Goal: Navigation & Orientation: Understand site structure

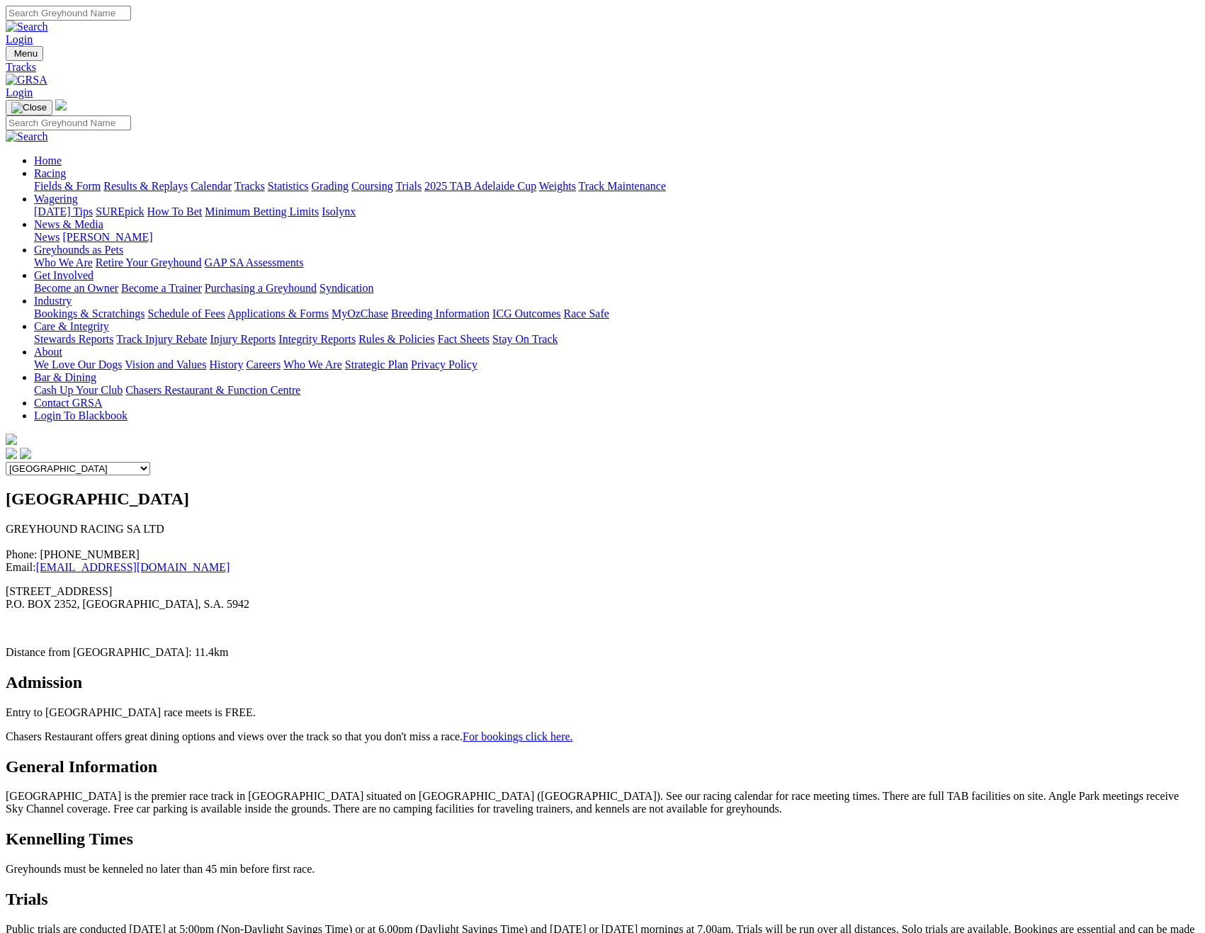
click at [232, 180] on link "Calendar" at bounding box center [211, 186] width 41 height 12
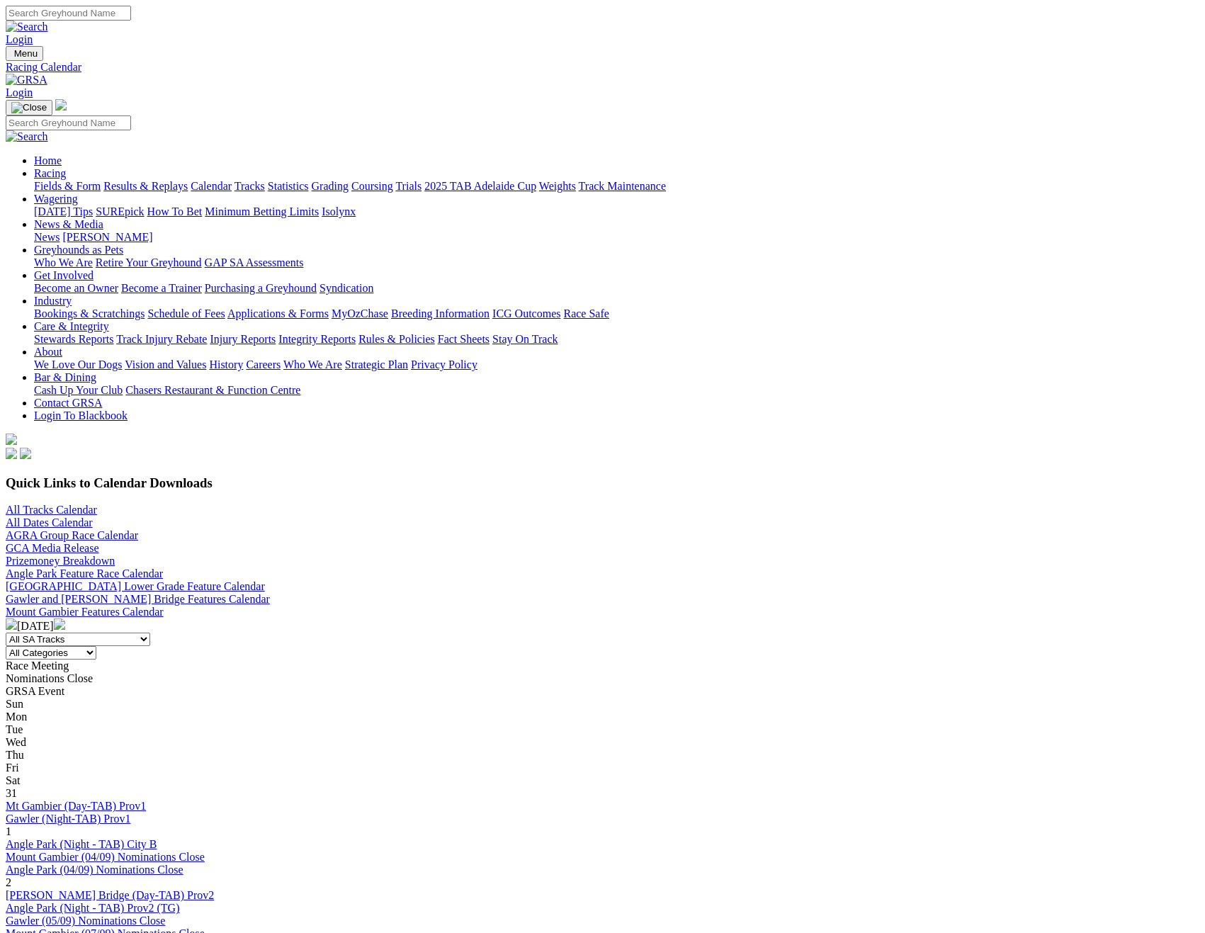
click at [85, 180] on link "Fields & Form" at bounding box center [67, 186] width 67 height 12
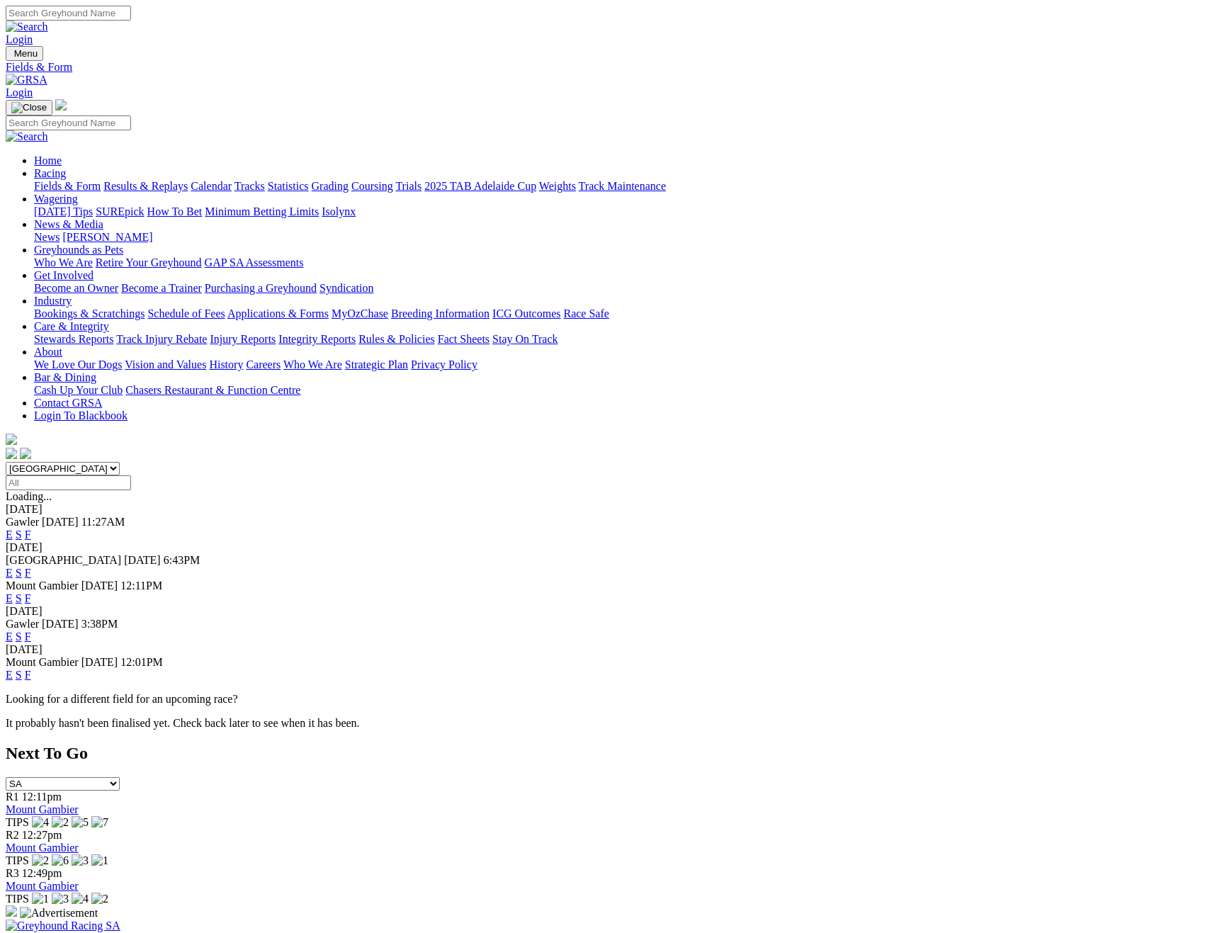
click at [188, 180] on link "Results & Replays" at bounding box center [145, 186] width 84 height 12
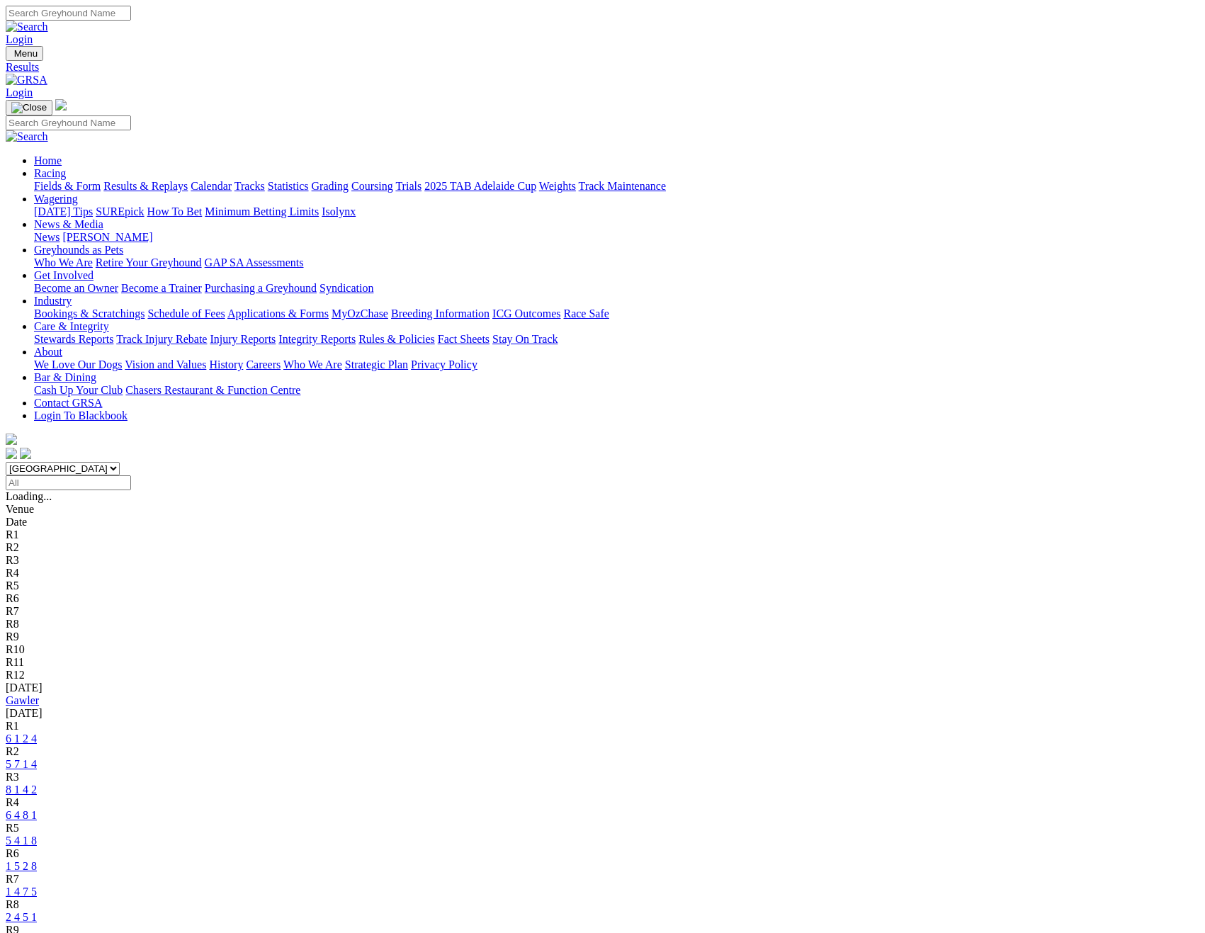
click at [78, 193] on link "Wagering" at bounding box center [56, 199] width 44 height 12
click at [103, 218] on link "News & Media" at bounding box center [68, 224] width 69 height 12
click at [123, 244] on link "Greyhounds as Pets" at bounding box center [78, 250] width 89 height 12
click at [94, 269] on link "Get Involved" at bounding box center [64, 275] width 60 height 12
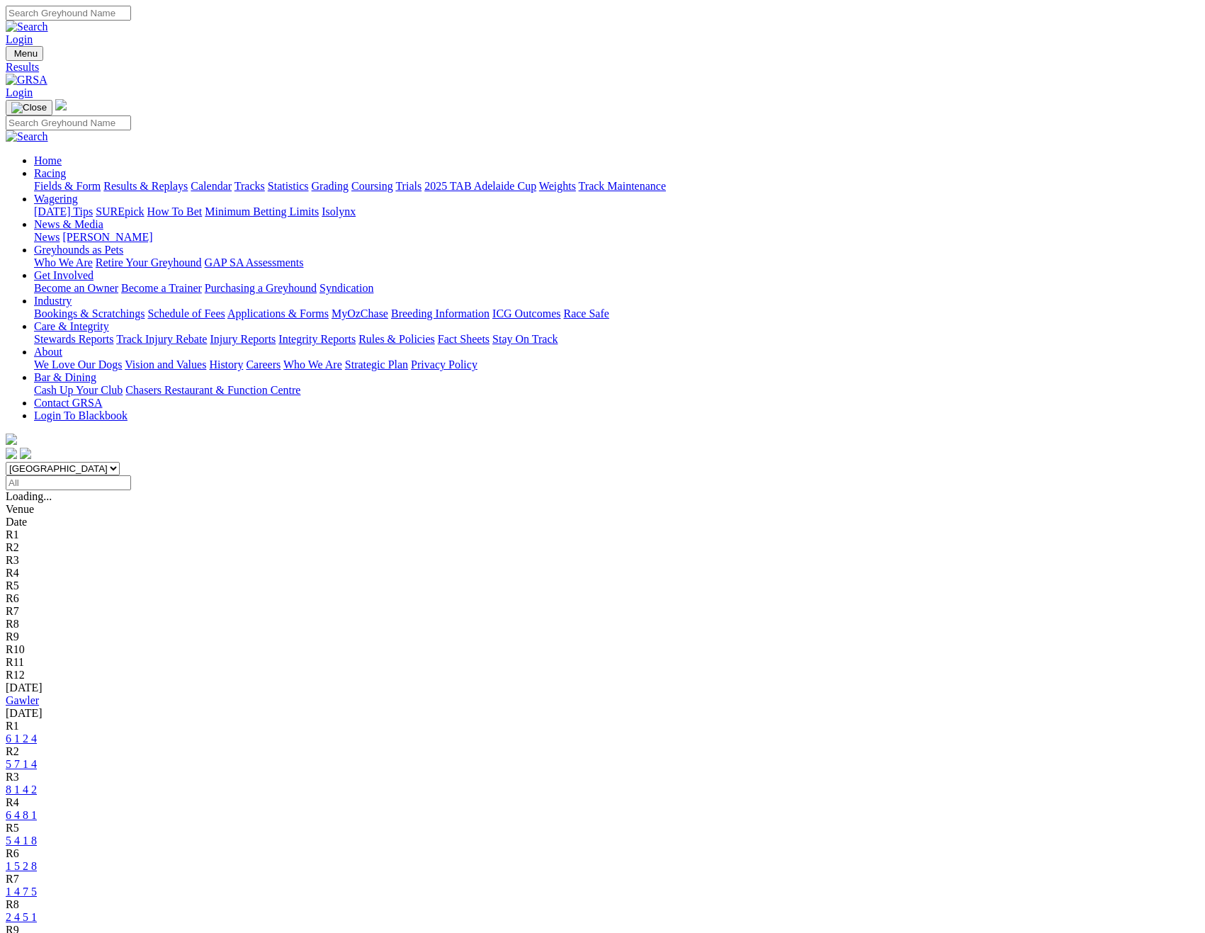
click at [72, 295] on link "Industry" at bounding box center [53, 301] width 38 height 12
click at [109, 320] on link "Care & Integrity" at bounding box center [71, 326] width 75 height 12
click at [62, 346] on link "About" at bounding box center [48, 352] width 28 height 12
click at [96, 371] on link "Bar & Dining" at bounding box center [65, 377] width 62 height 12
click at [102, 397] on link "Contact GRSA" at bounding box center [68, 403] width 68 height 12
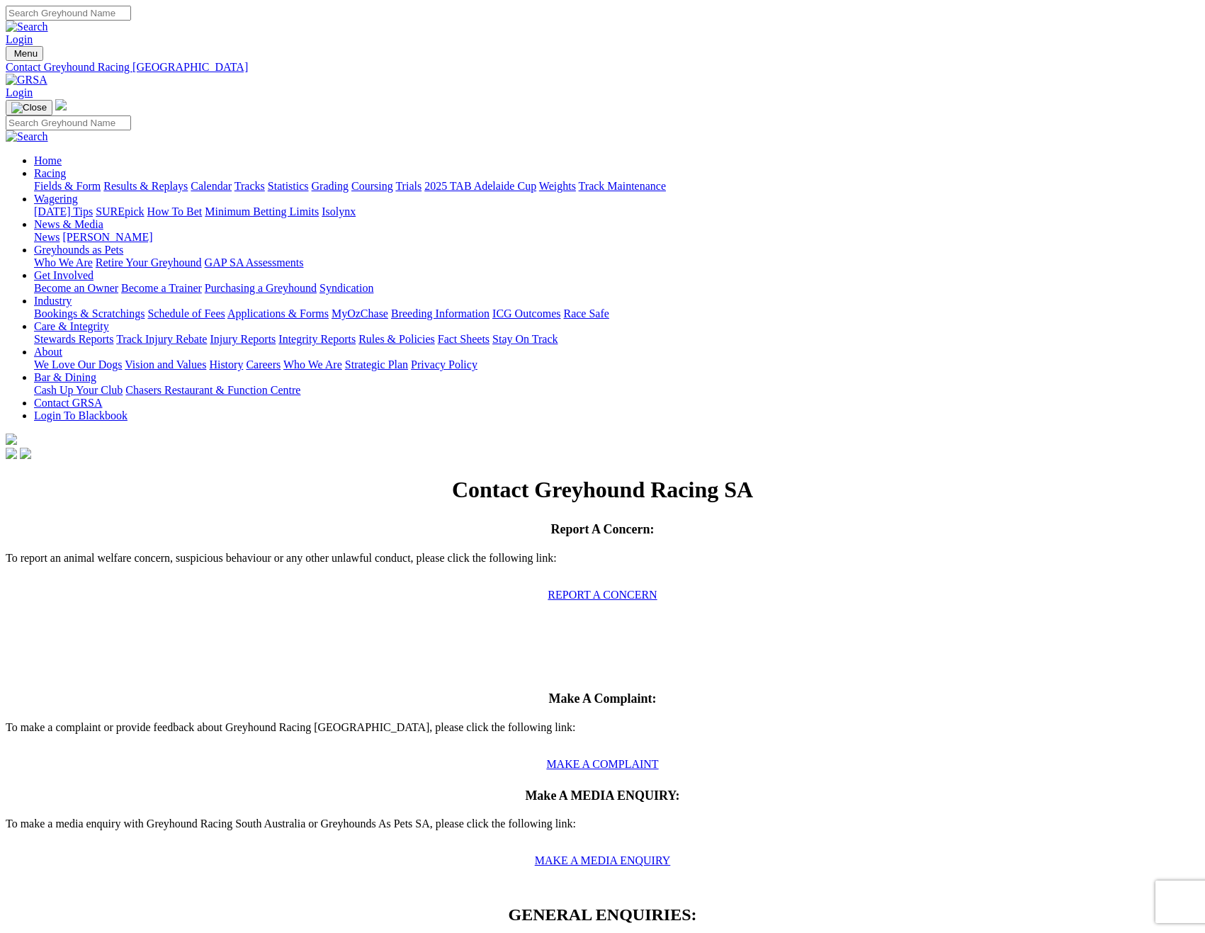
click at [66, 167] on link "Racing" at bounding box center [50, 173] width 32 height 12
click at [78, 193] on link "Wagering" at bounding box center [56, 199] width 44 height 12
click at [103, 218] on link "News & Media" at bounding box center [68, 224] width 69 height 12
